Goal: Browse casually

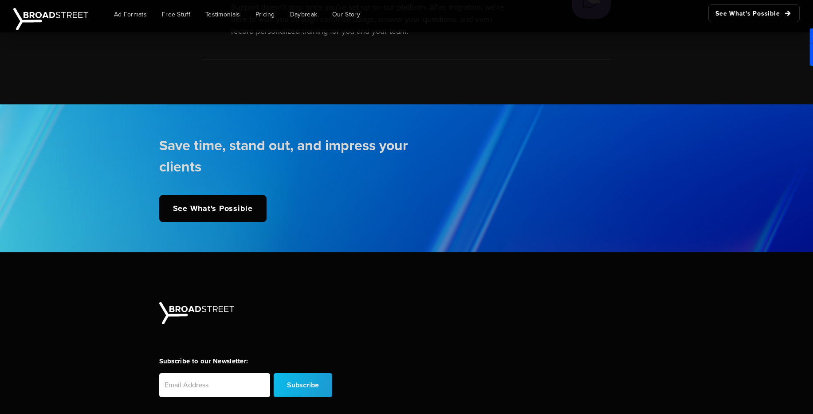
scroll to position [2172, 0]
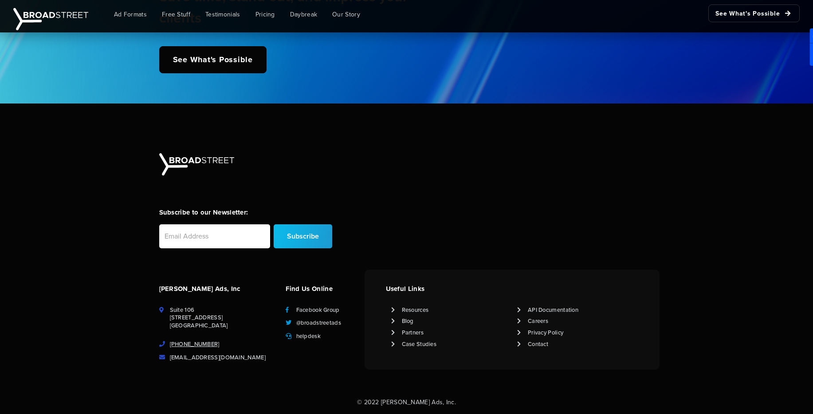
drag, startPoint x: 221, startPoint y: 346, endPoint x: 171, endPoint y: 346, distance: 49.7
click at [171, 346] on li "[PHONE_NUMBER]" at bounding box center [217, 344] width 116 height 8
click at [241, 374] on div "Subscribe to our Newsletter: Subscribe Broadstreet Ads, Inc Suite 106 157 Broad…" at bounding box center [406, 261] width 813 height 273
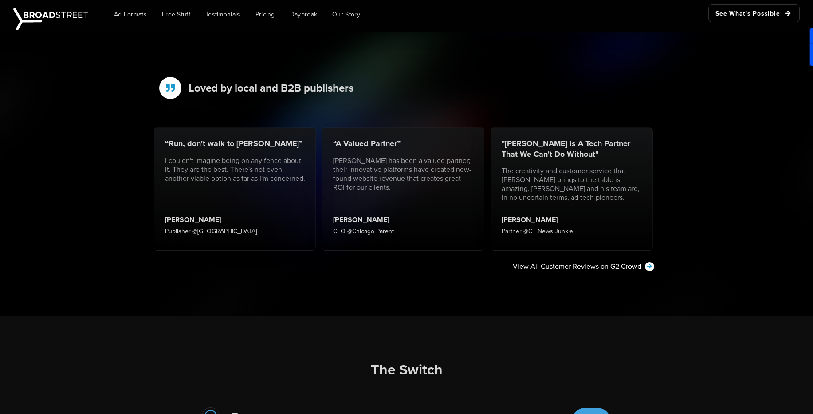
scroll to position [1160, 0]
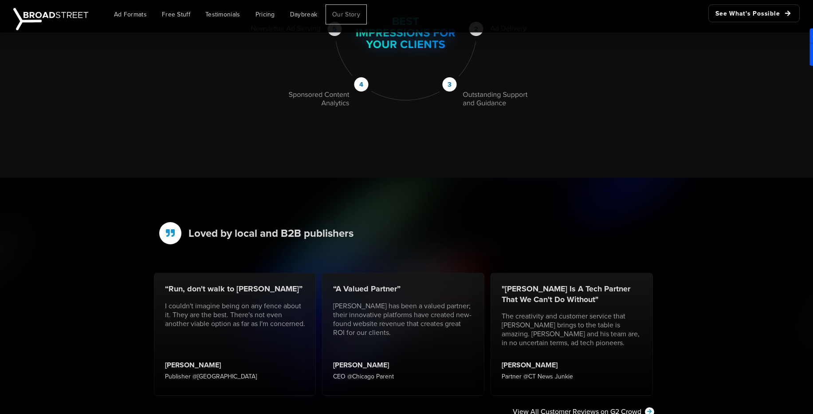
click at [339, 13] on span "Our Story" at bounding box center [346, 14] width 28 height 9
